Goal: Check status: Check status

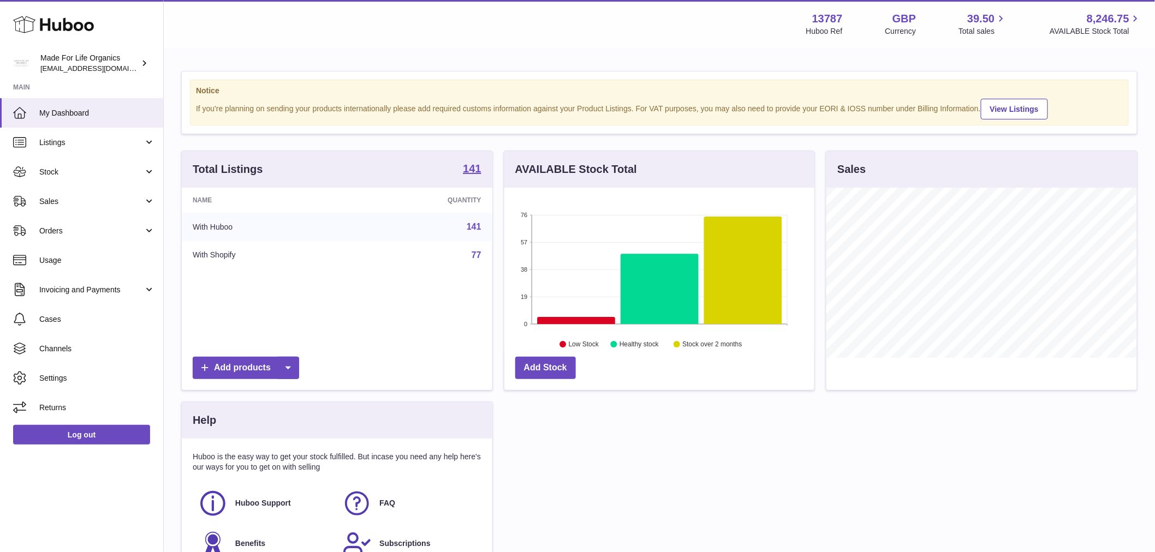
scroll to position [170, 310]
click at [74, 168] on span "Stock" at bounding box center [91, 172] width 104 height 10
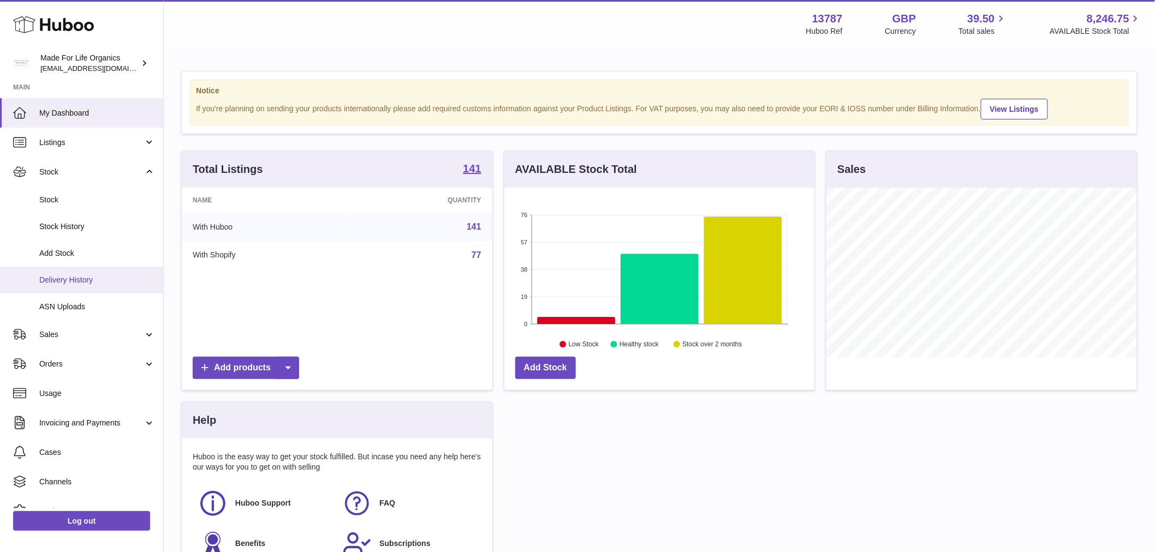
drag, startPoint x: 74, startPoint y: 275, endPoint x: 51, endPoint y: 272, distance: 23.6
click at [74, 274] on link "Delivery History" at bounding box center [81, 280] width 163 height 27
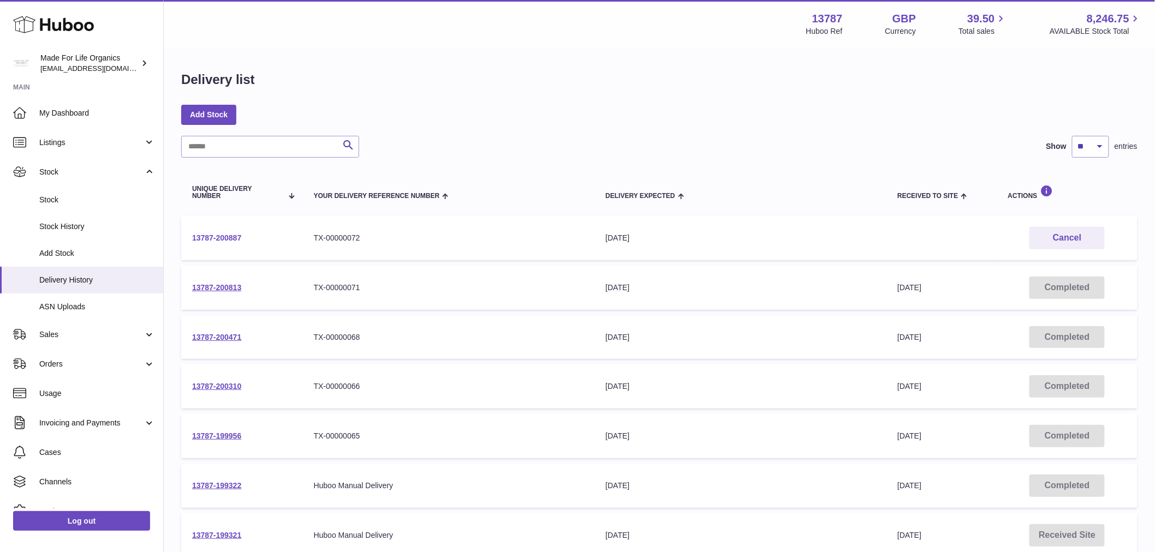
click at [230, 239] on link "13787-200887" at bounding box center [216, 238] width 49 height 9
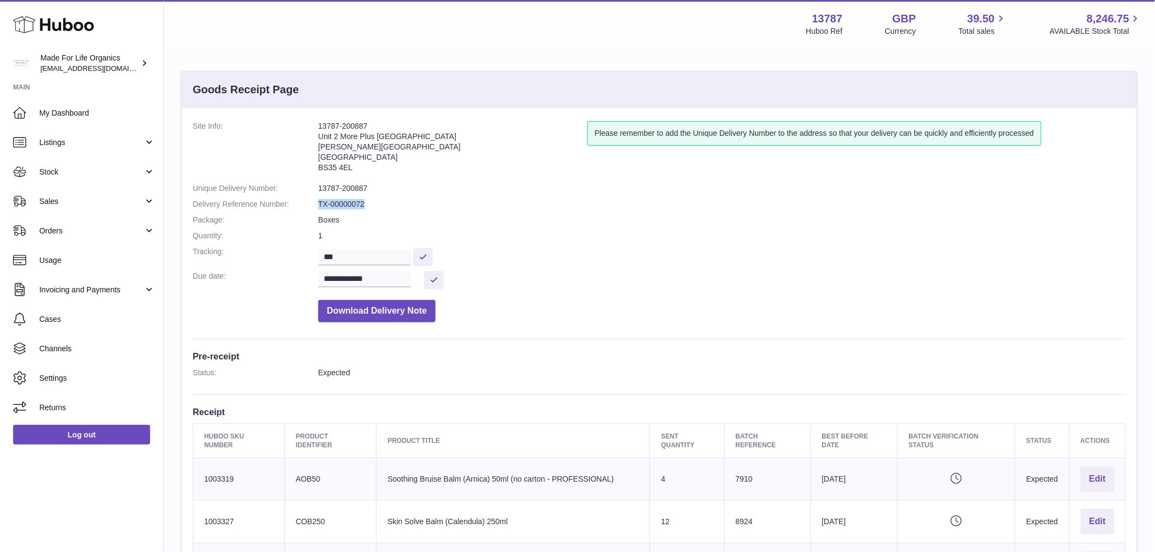
drag, startPoint x: 318, startPoint y: 205, endPoint x: 375, endPoint y: 204, distance: 57.3
click at [375, 204] on dd "TX-00000072" at bounding box center [722, 204] width 808 height 10
